Goal: Complete application form

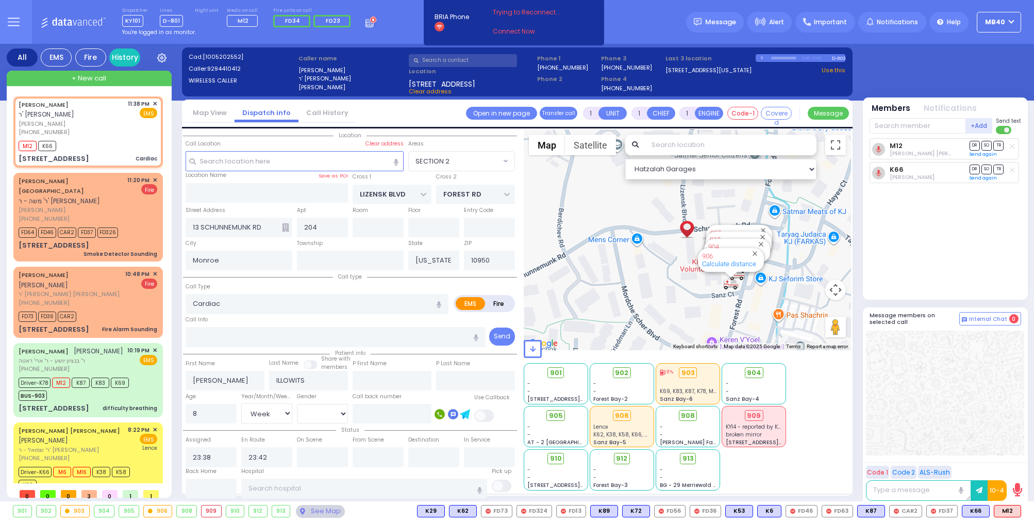
select select "SECTION 2"
select select "Week"
select select "[DEMOGRAPHIC_DATA]"
click at [366, 21] on icon at bounding box center [371, 21] width 11 height 11
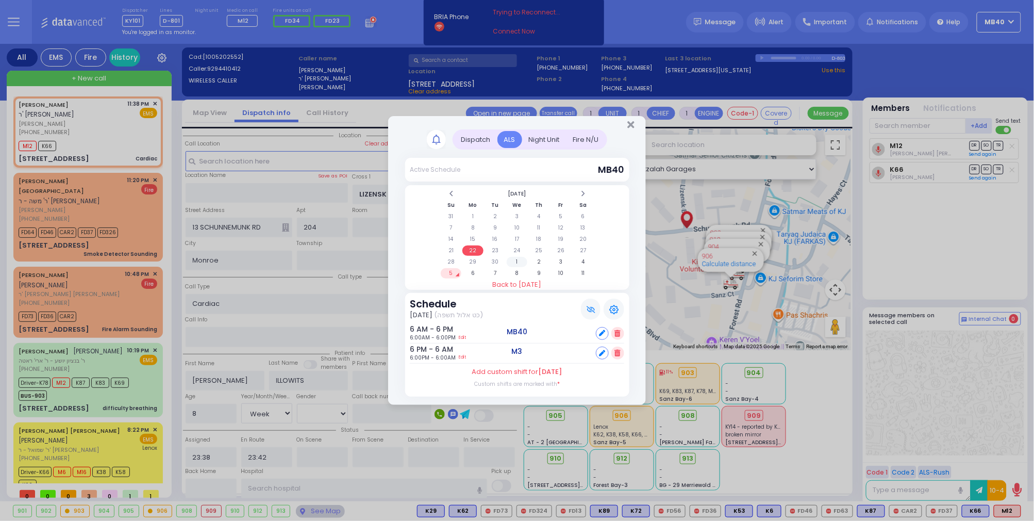
click at [514, 258] on td "1" at bounding box center [517, 262] width 21 height 10
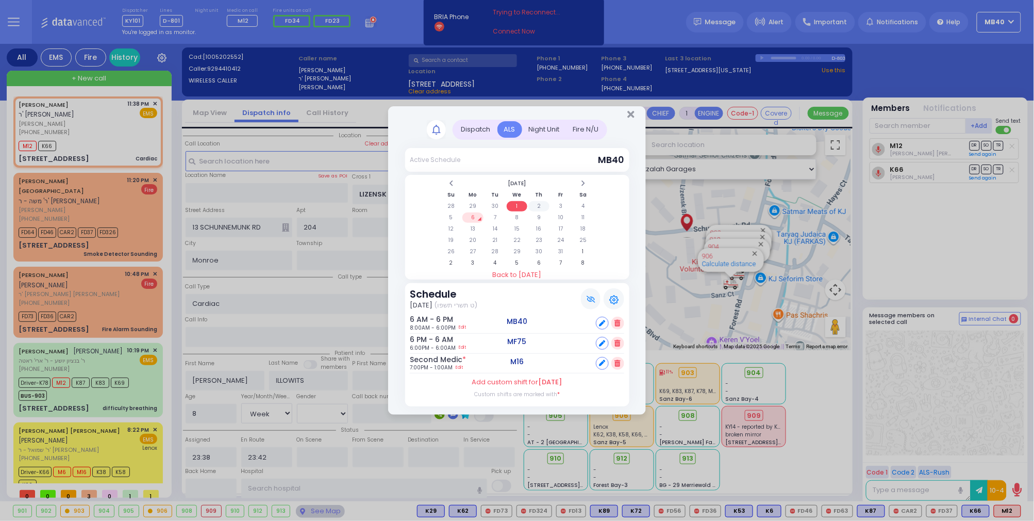
click at [537, 203] on td "2" at bounding box center [539, 206] width 21 height 10
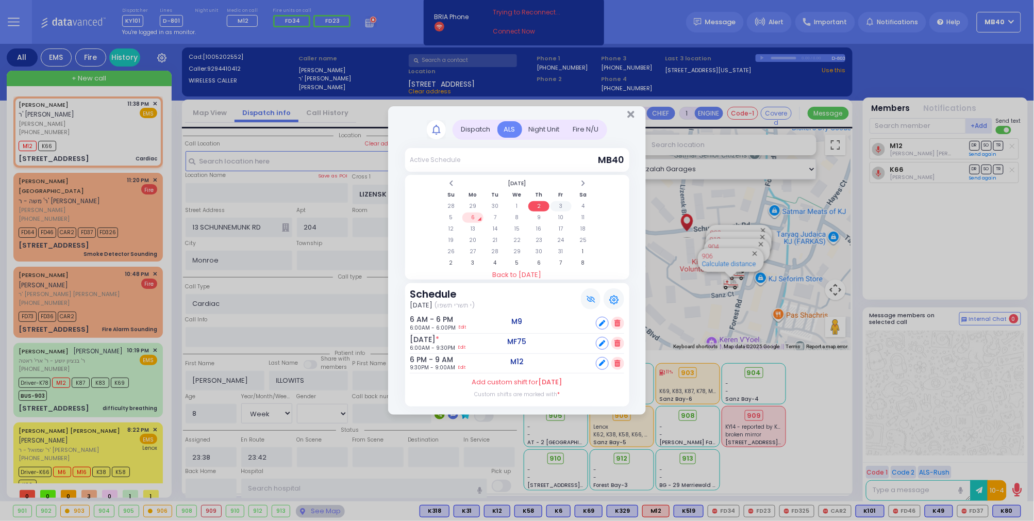
click at [561, 203] on td "3" at bounding box center [561, 206] width 21 height 10
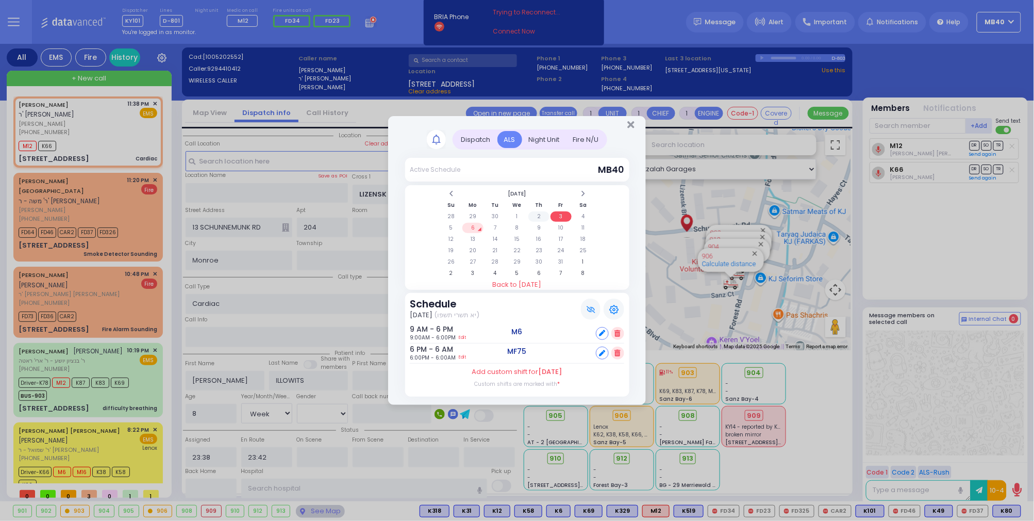
click at [537, 213] on td "2" at bounding box center [539, 216] width 21 height 10
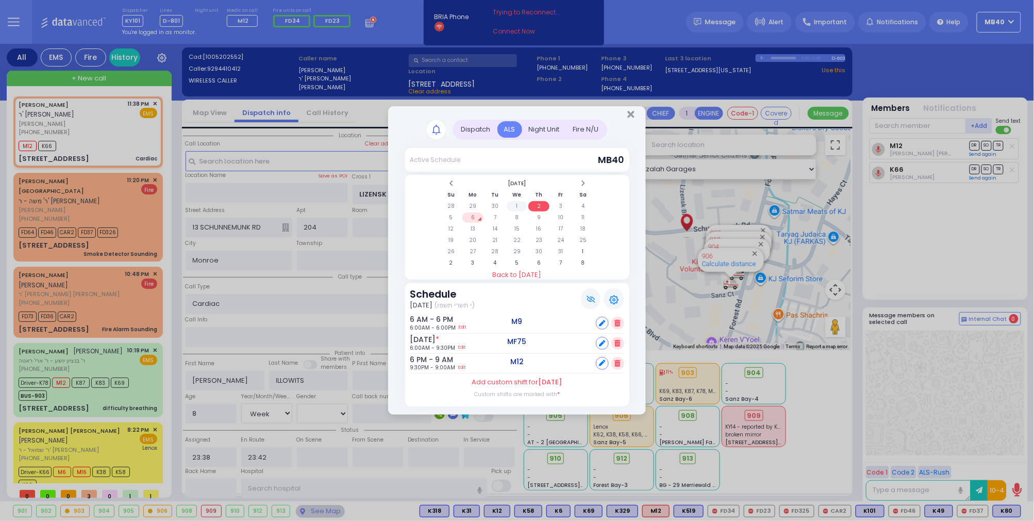
click at [516, 205] on td "1" at bounding box center [517, 206] width 21 height 10
click at [498, 205] on td "30" at bounding box center [495, 206] width 21 height 10
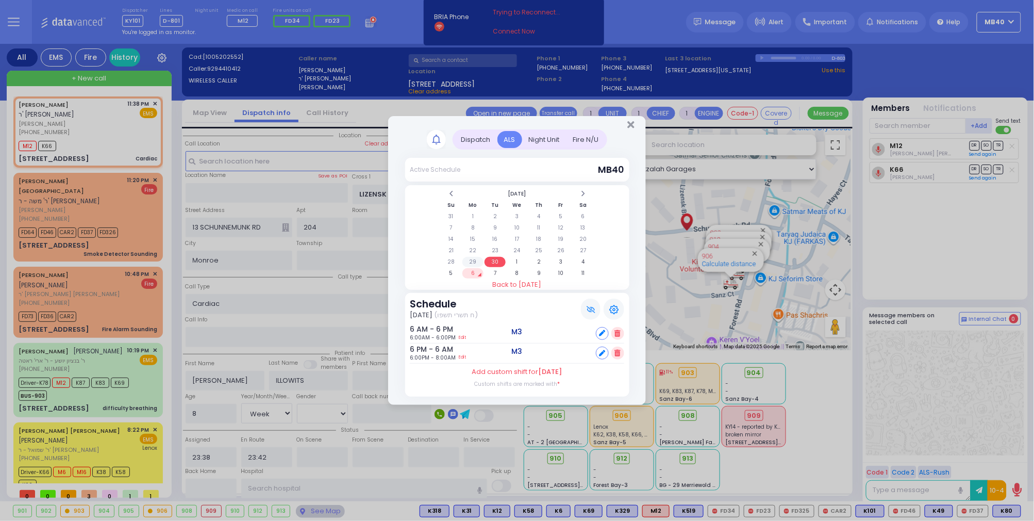
click at [475, 260] on td "29" at bounding box center [473, 262] width 21 height 10
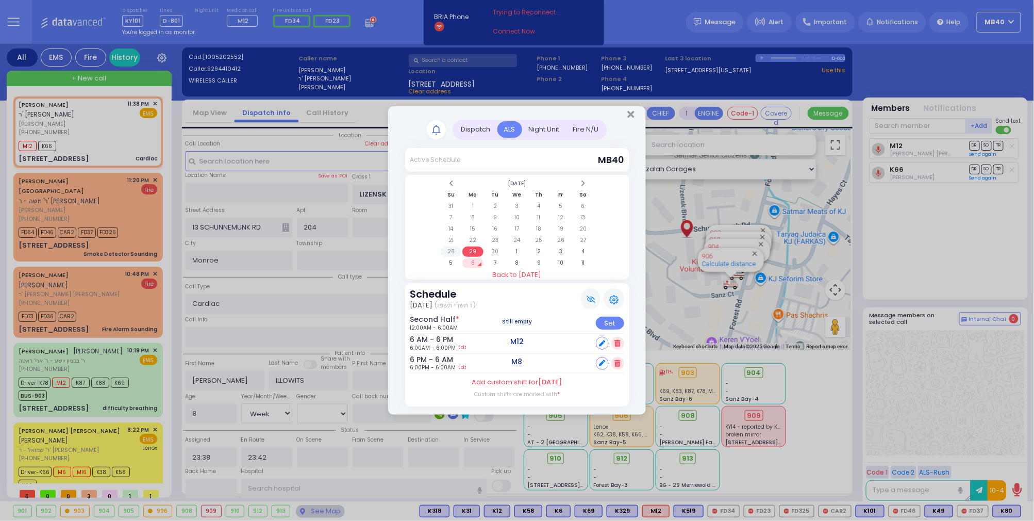
click at [453, 250] on td "28" at bounding box center [451, 251] width 21 height 10
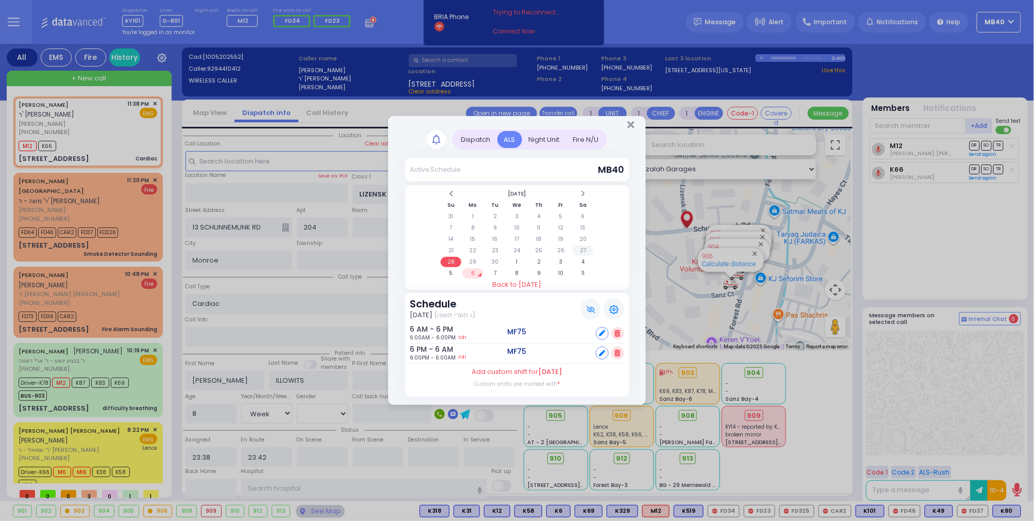
click at [584, 248] on td "27" at bounding box center [583, 250] width 21 height 10
click at [560, 249] on td "26" at bounding box center [561, 250] width 21 height 10
click at [630, 123] on icon "Close" at bounding box center [631, 125] width 7 height 10
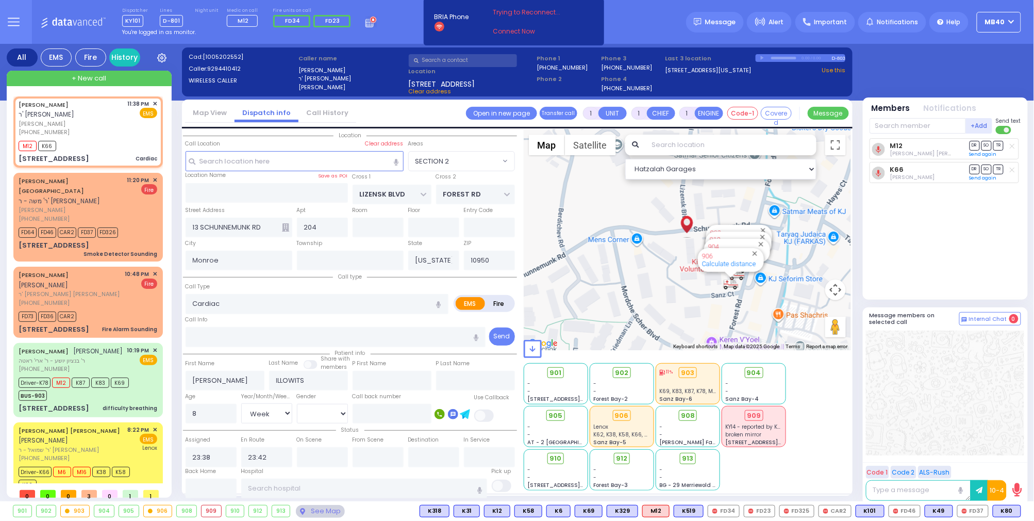
click at [370, 21] on circle at bounding box center [373, 20] width 7 height 7
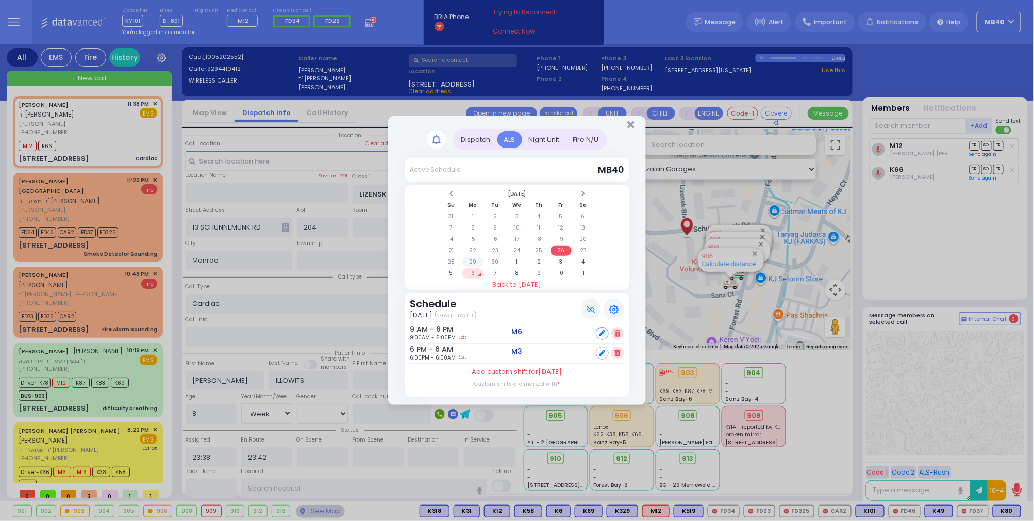
click at [472, 257] on td "29" at bounding box center [473, 262] width 21 height 10
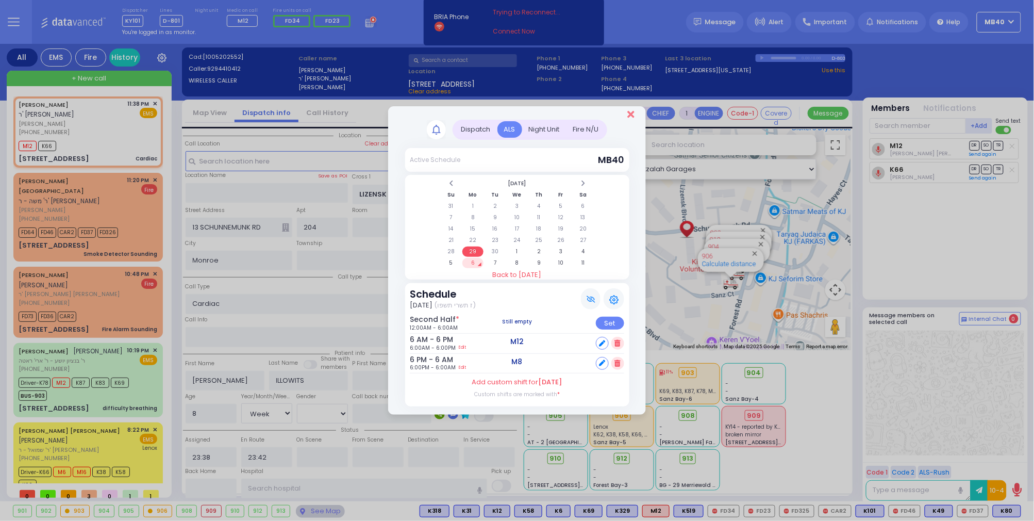
click at [629, 111] on icon "Close" at bounding box center [631, 114] width 7 height 10
